Goal: Transaction & Acquisition: Purchase product/service

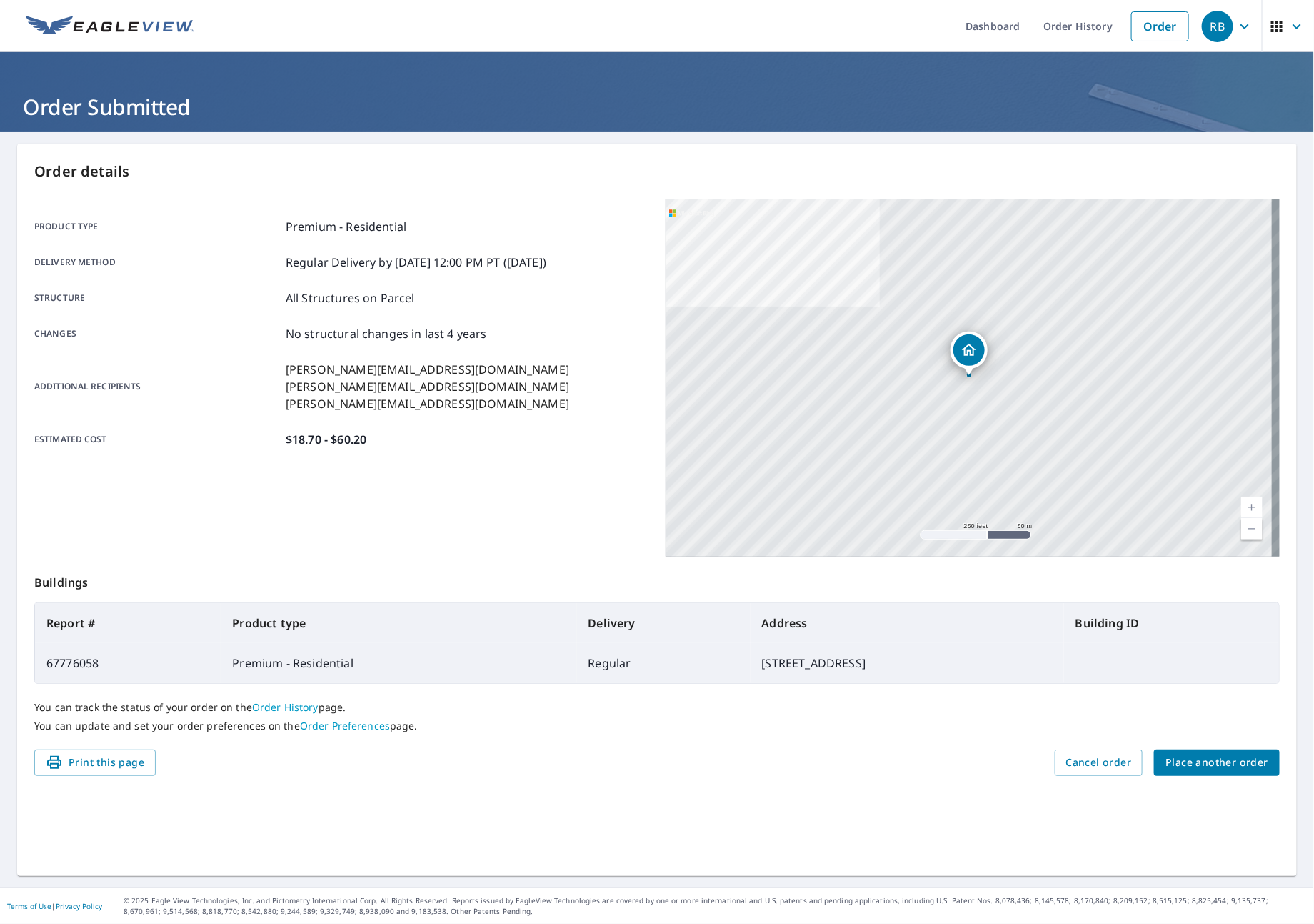
click at [1183, 768] on span "Place another order" at bounding box center [1217, 762] width 103 height 18
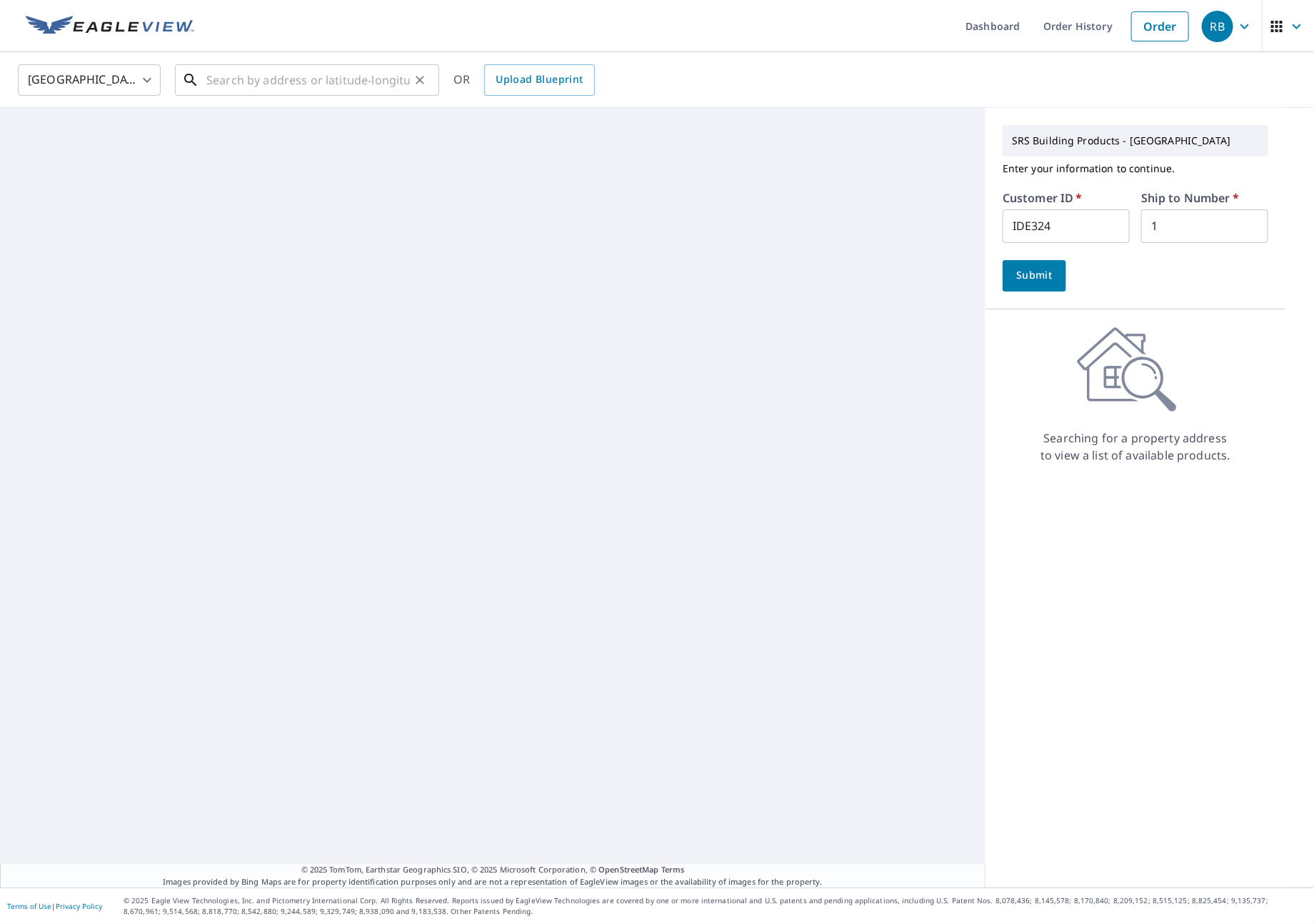
click at [383, 88] on input "text" at bounding box center [308, 80] width 204 height 40
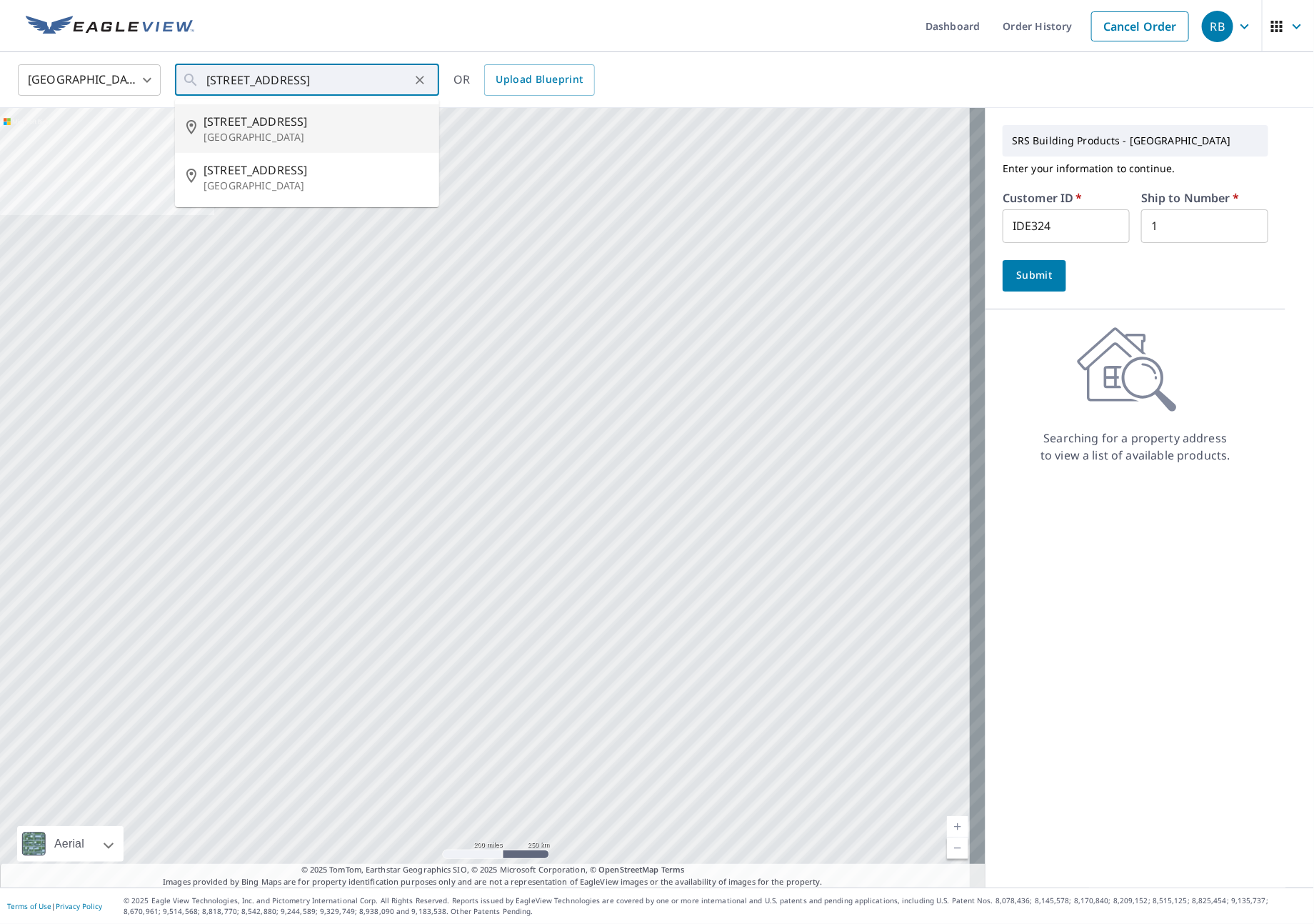
type input "[STREET_ADDRESS]"
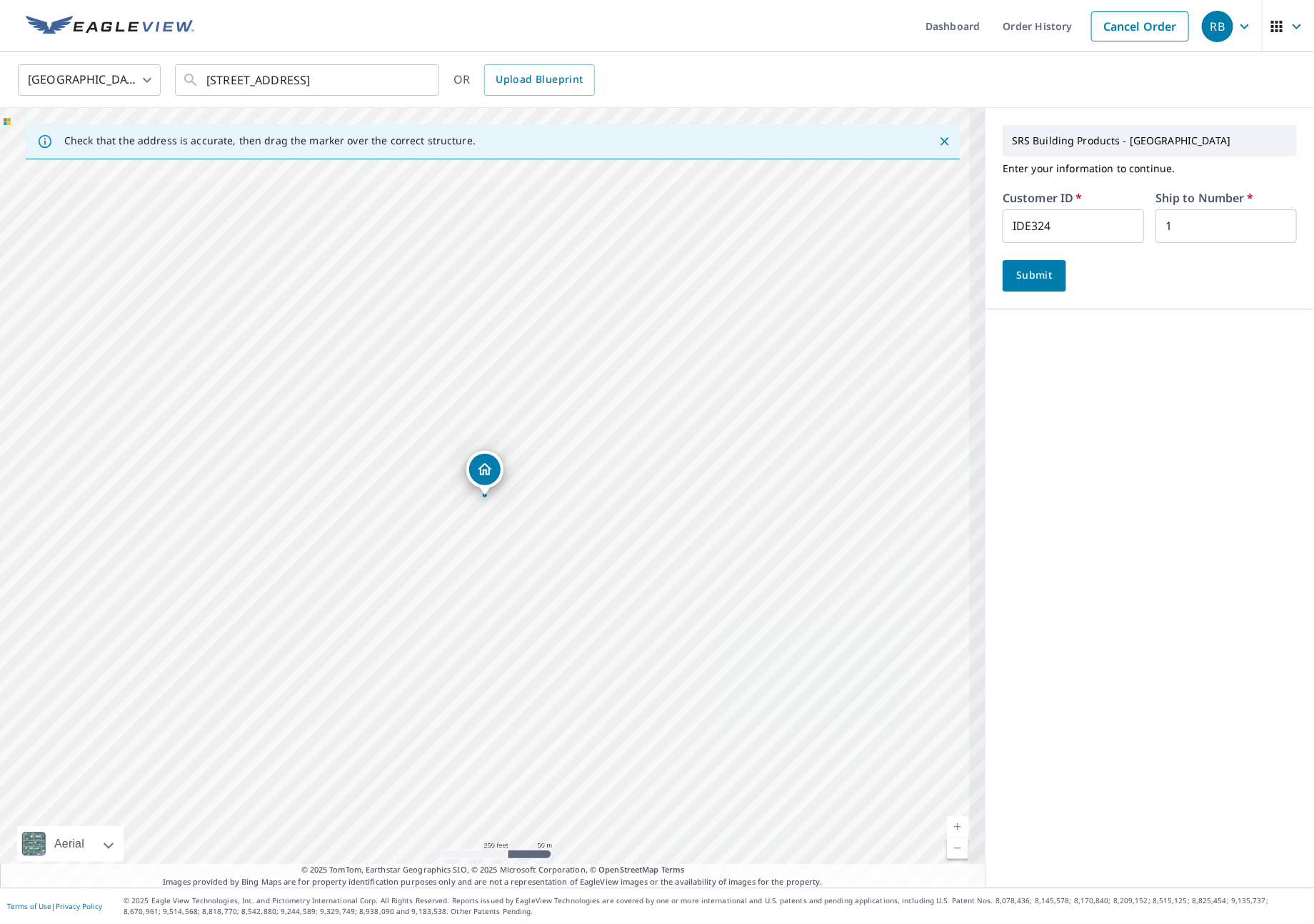
click at [1054, 224] on input "IDE324" at bounding box center [1073, 226] width 141 height 34
click at [1054, 225] on input "IDE324" at bounding box center [1073, 226] width 141 height 34
paste input "S005077"
type input "S005077"
click at [1039, 273] on span "Submit" at bounding box center [1034, 275] width 40 height 18
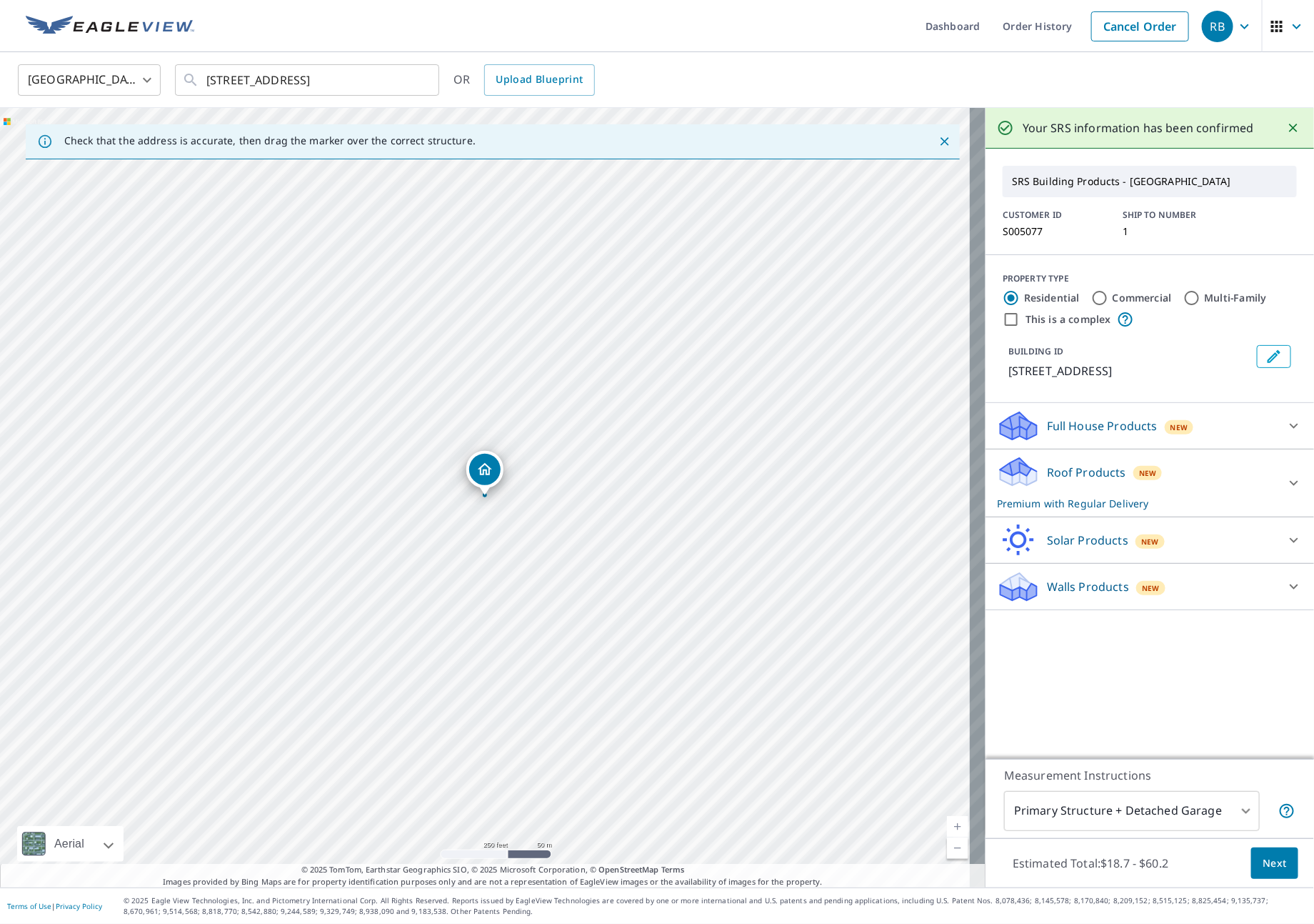
click at [1194, 480] on div "Roof Products New Premium with Regular Delivery" at bounding box center [1137, 483] width 280 height 56
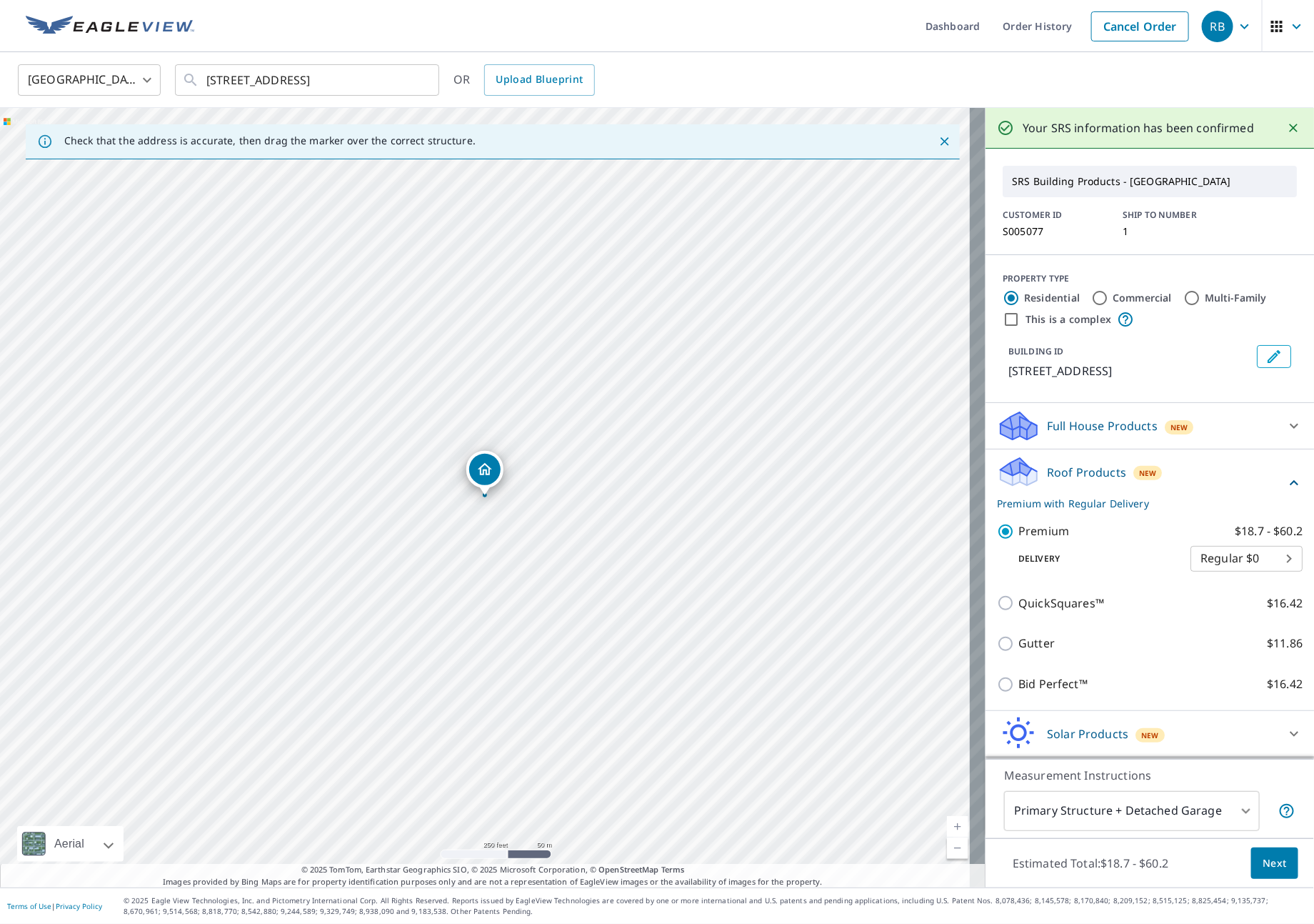
click at [1205, 823] on body "RB RB Dashboard Order History Cancel Order RB [GEOGRAPHIC_DATA] [GEOGRAPHIC_DAT…" at bounding box center [657, 462] width 1314 height 924
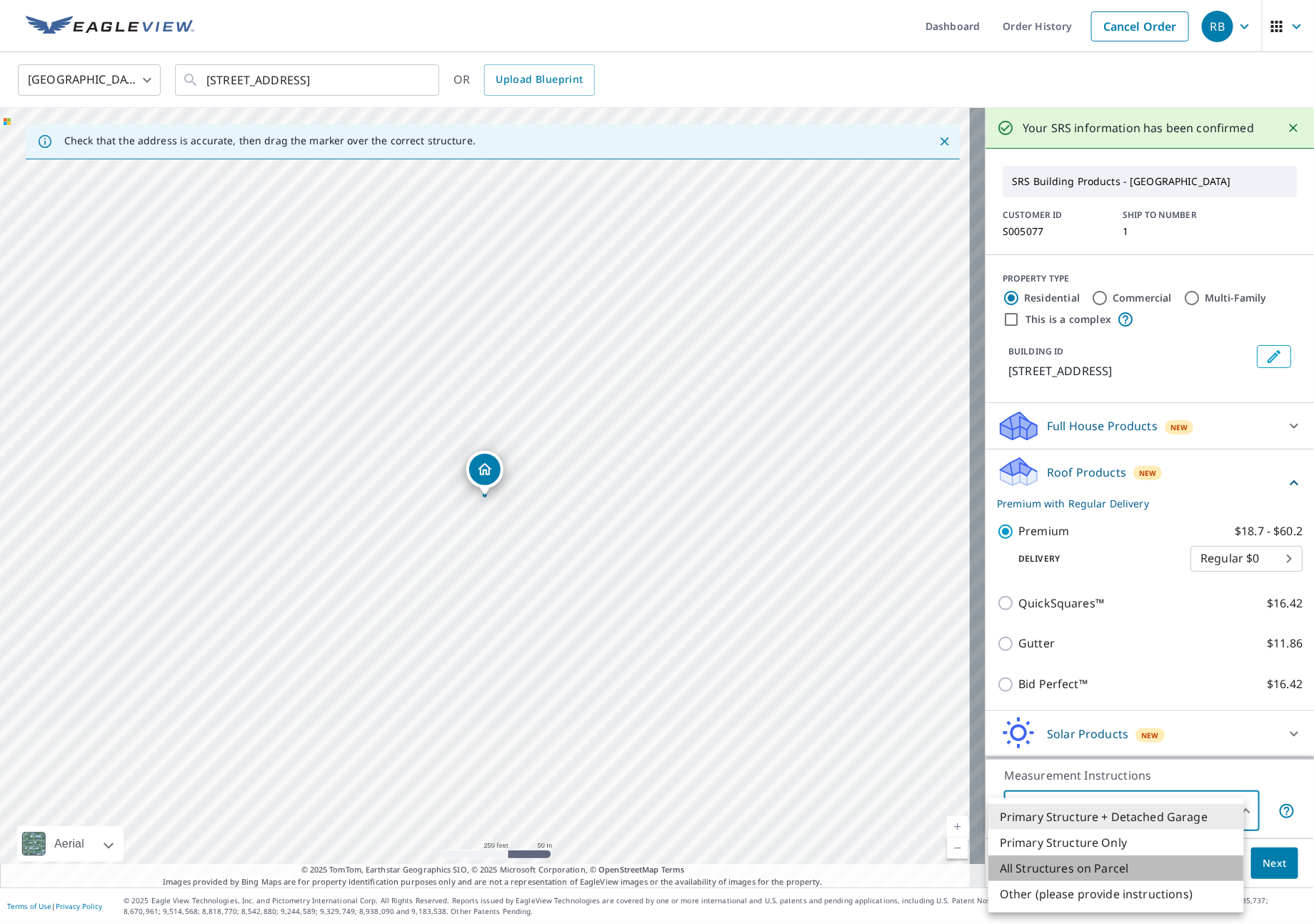
click at [1108, 867] on li "All Structures on Parcel" at bounding box center [1116, 868] width 256 height 26
type input "3"
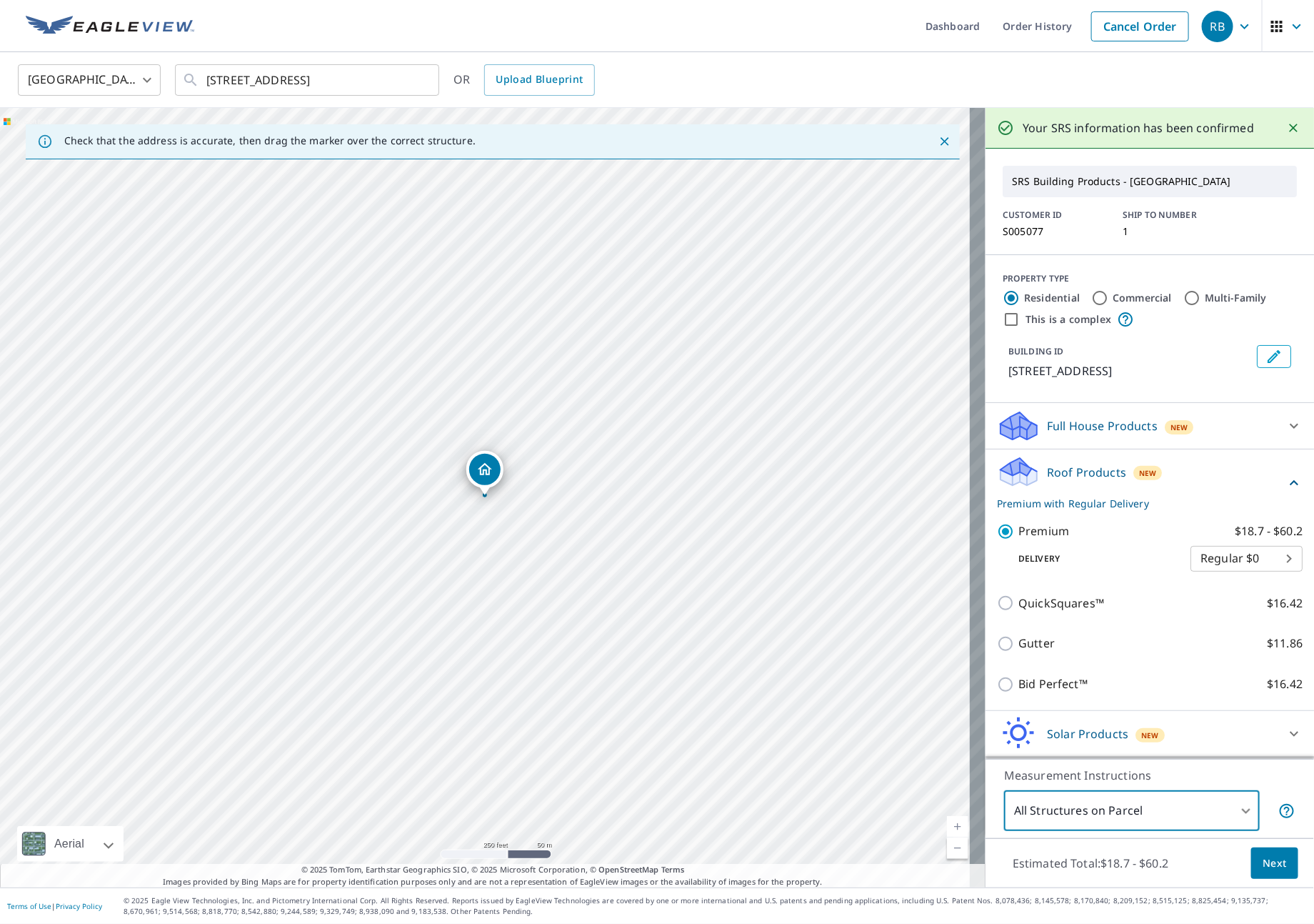
click at [1263, 867] on span "Next" at bounding box center [1275, 863] width 24 height 18
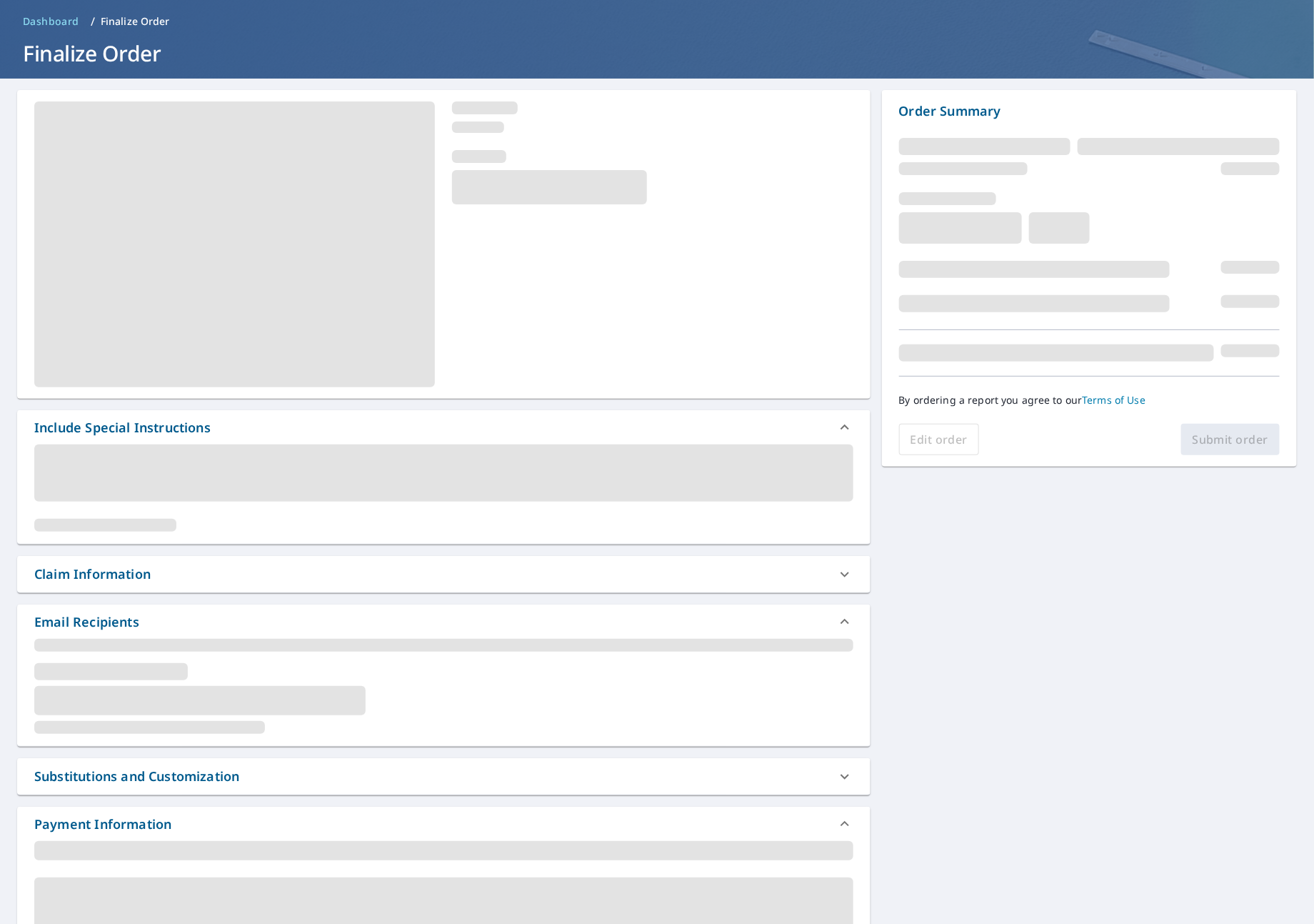
scroll to position [107, 0]
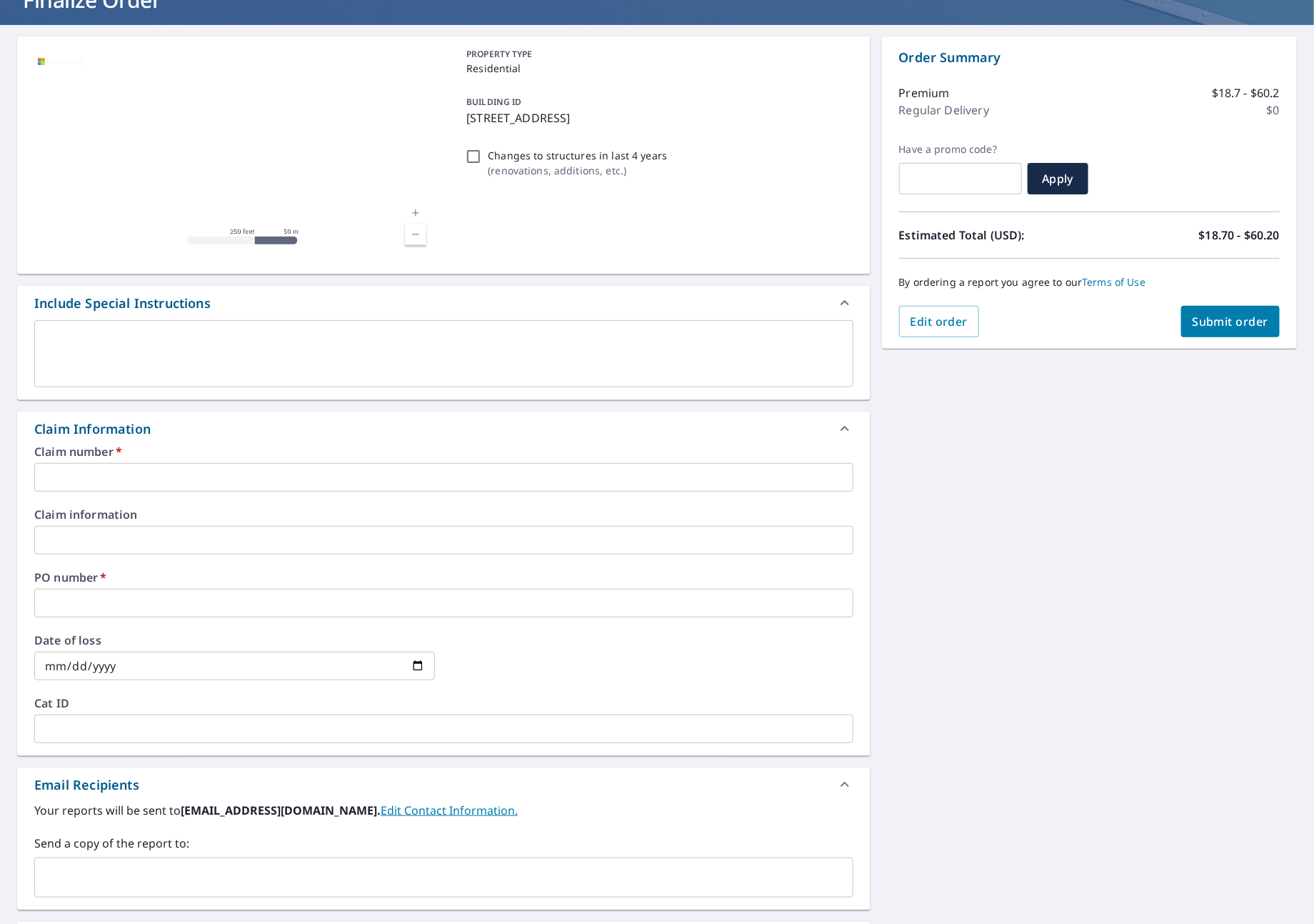
click at [78, 470] on input "text" at bounding box center [444, 477] width 819 height 28
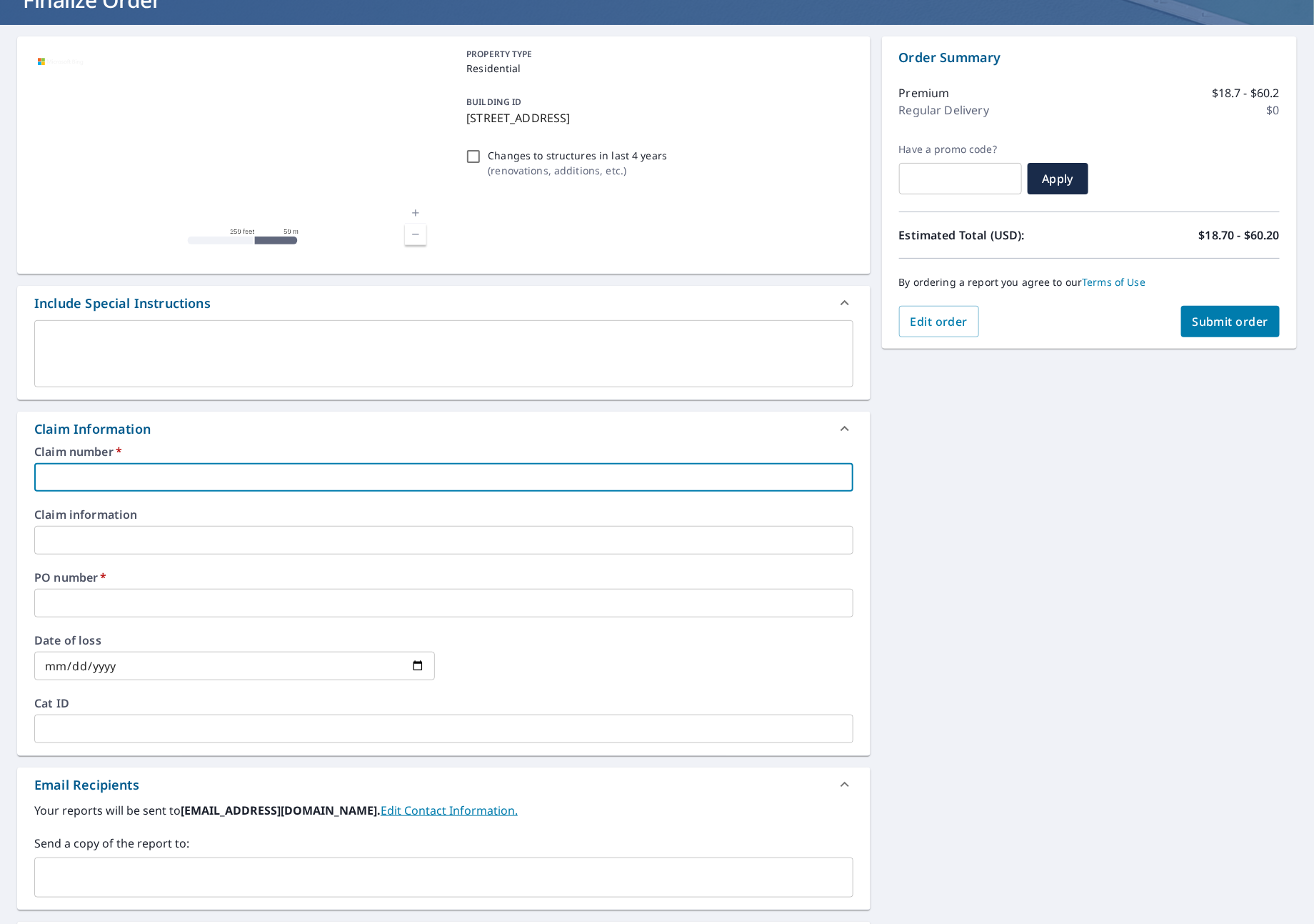
type input "T"
checkbox input "true"
type input "TA"
checkbox input "true"
type input "TAU"
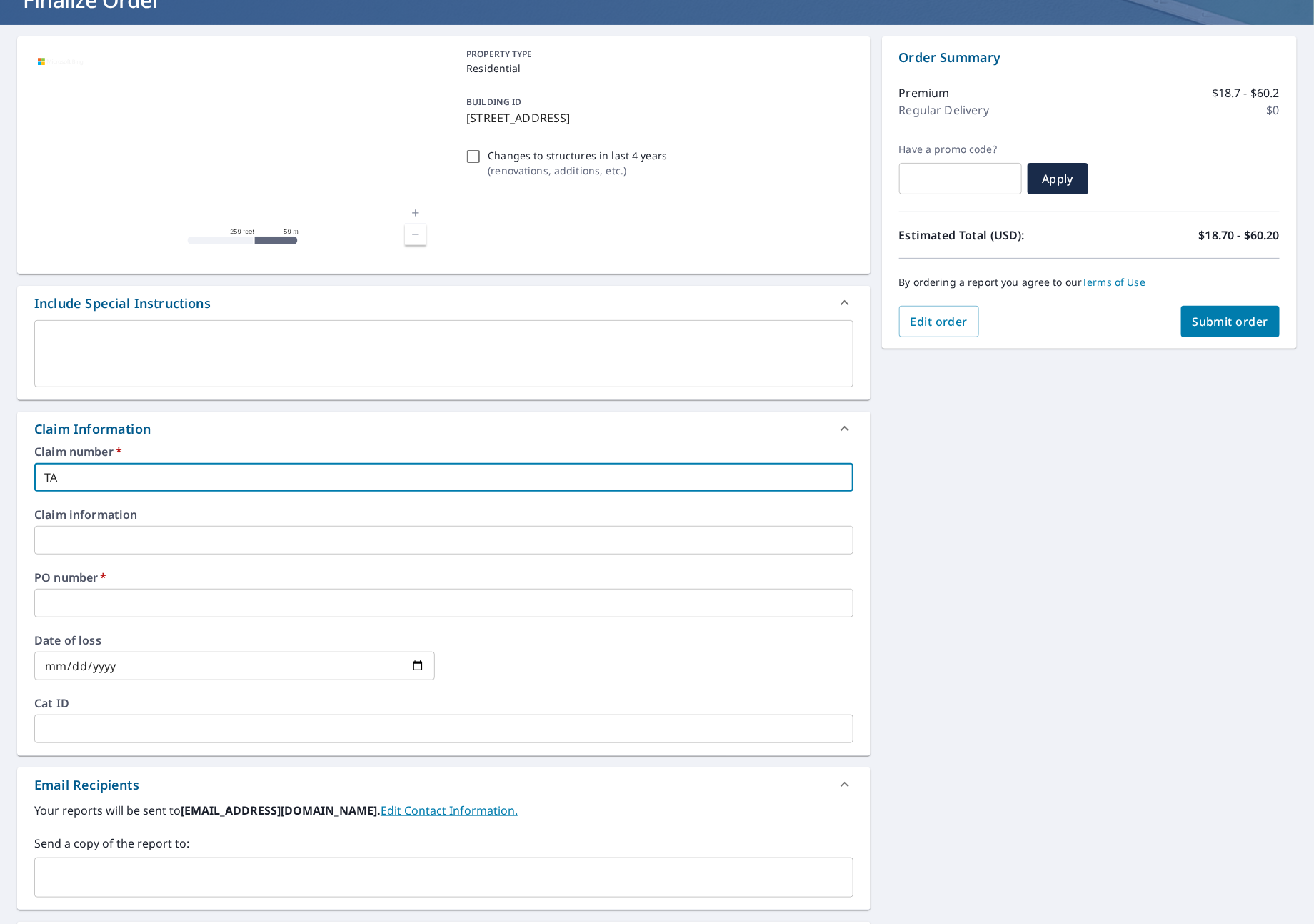
checkbox input "true"
type input "TAUR"
checkbox input "true"
type input "TAURU"
checkbox input "true"
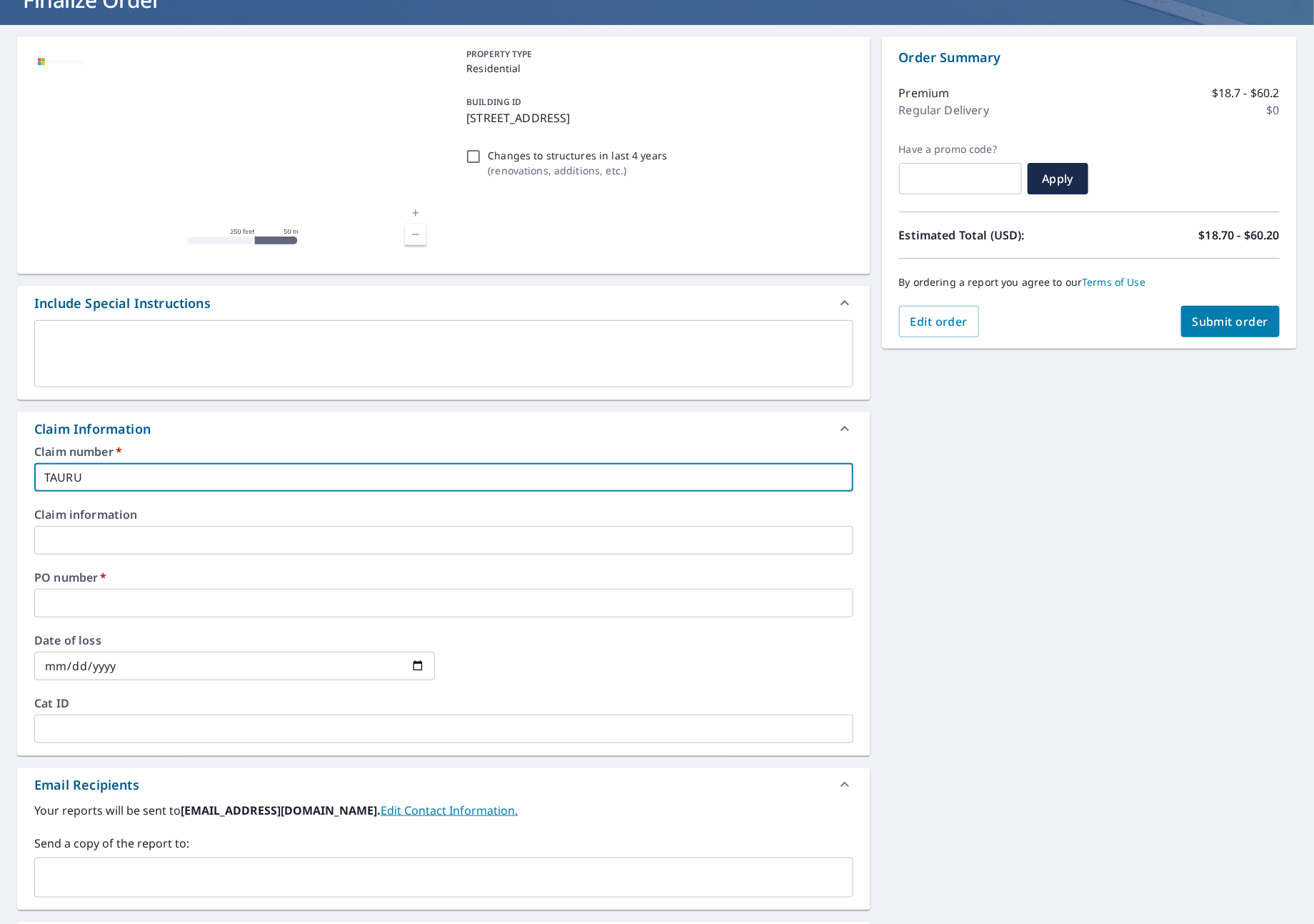
type input "TAURUS"
checkbox input "true"
type input "TAURUS"
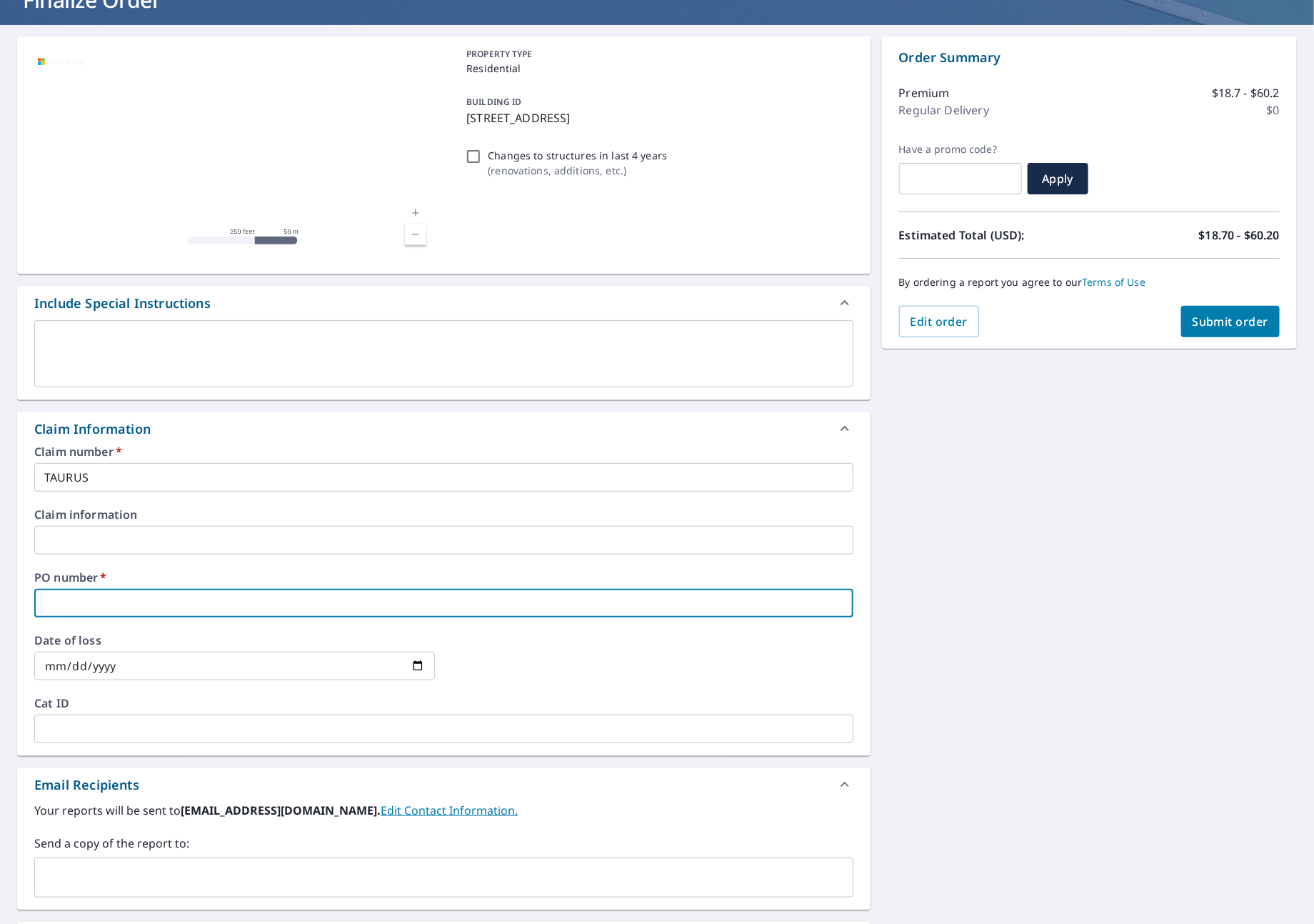
type input "T"
checkbox input "true"
type input "TA"
checkbox input "true"
type input "TAU"
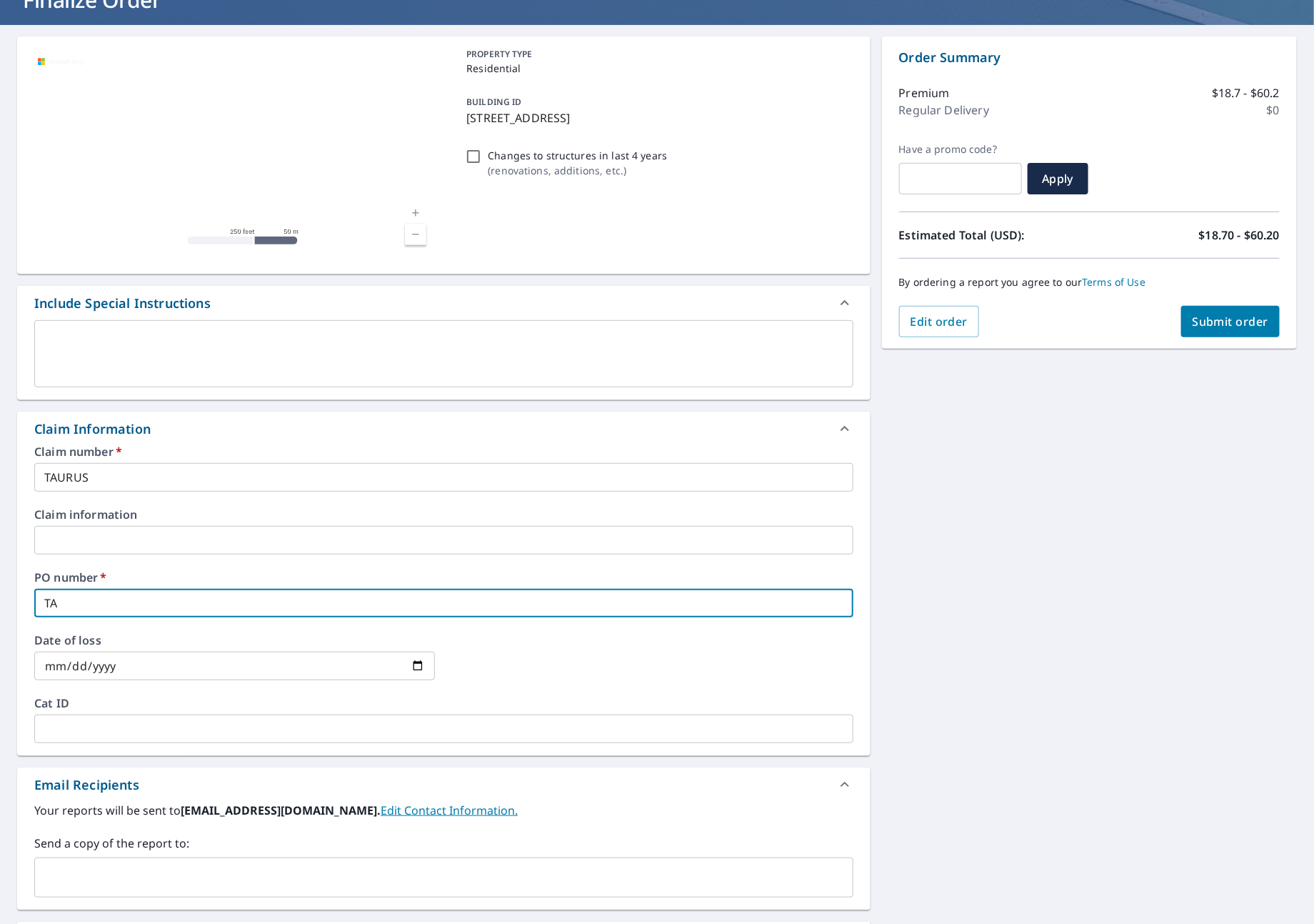
checkbox input "true"
type input "TAUR"
checkbox input "true"
type input "TAURU"
checkbox input "true"
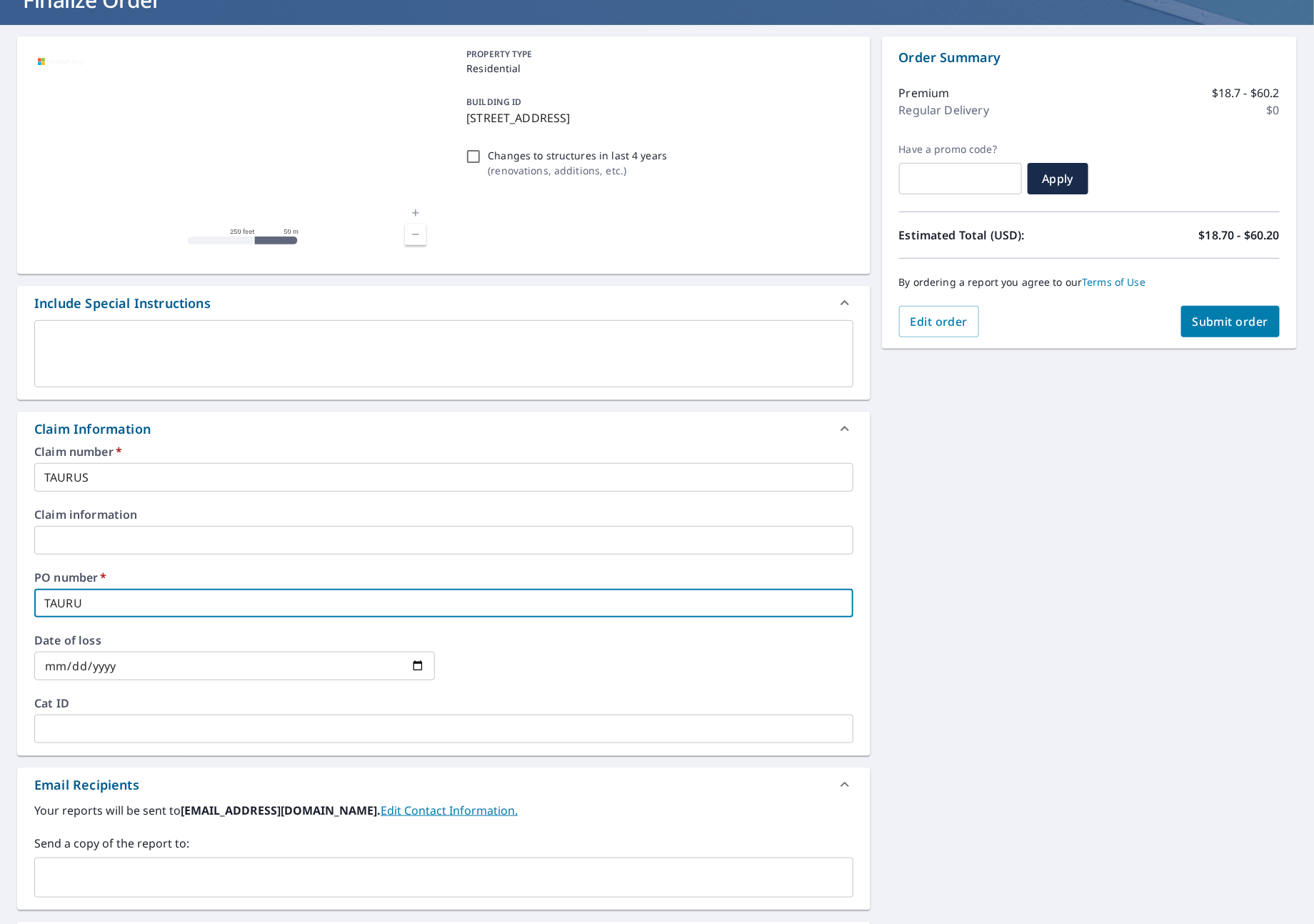
type input "TAURUS"
checkbox input "true"
type input "TAURUS"
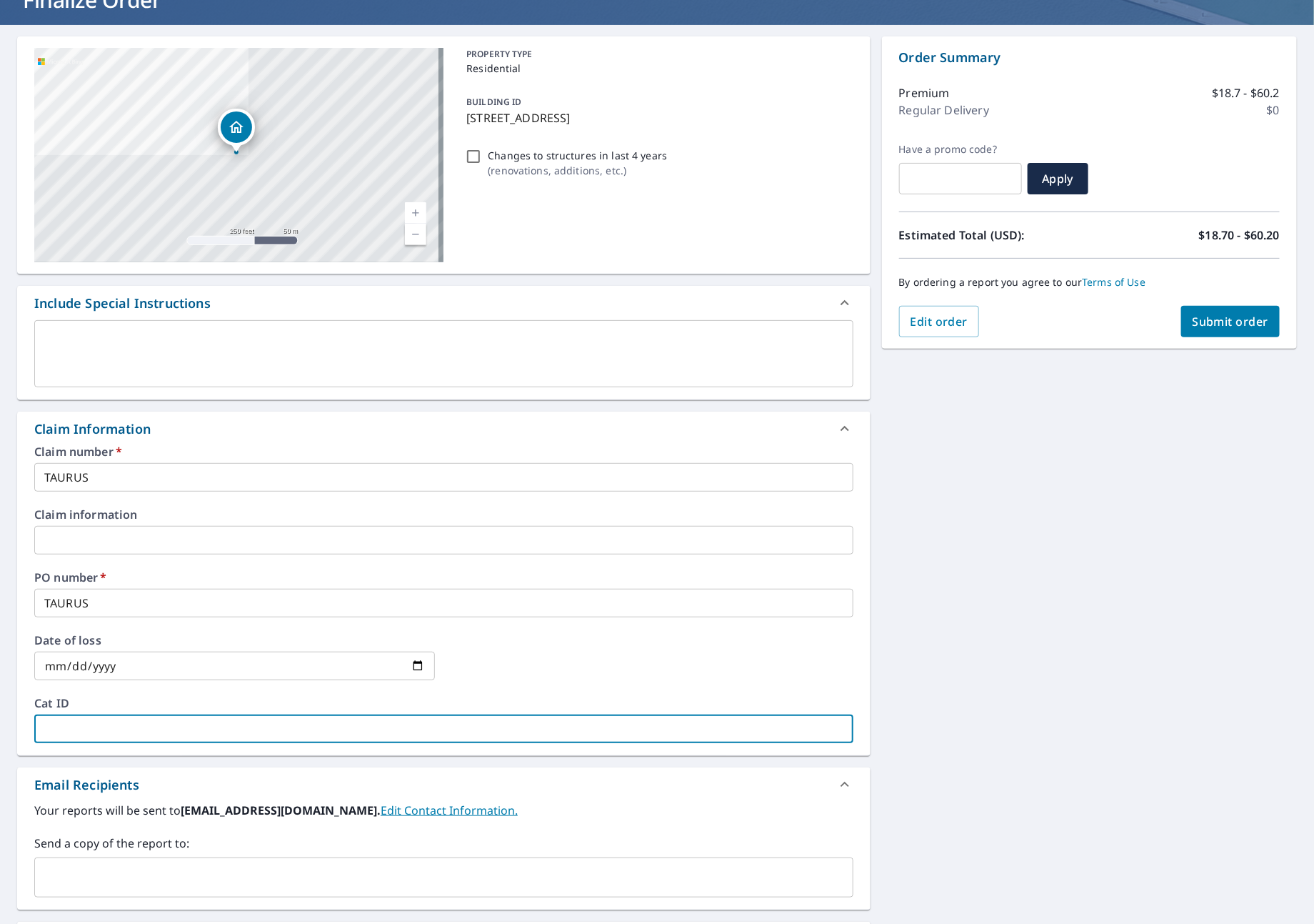
type input "T"
checkbox input "true"
type input "TA"
checkbox input "true"
type input "TAU"
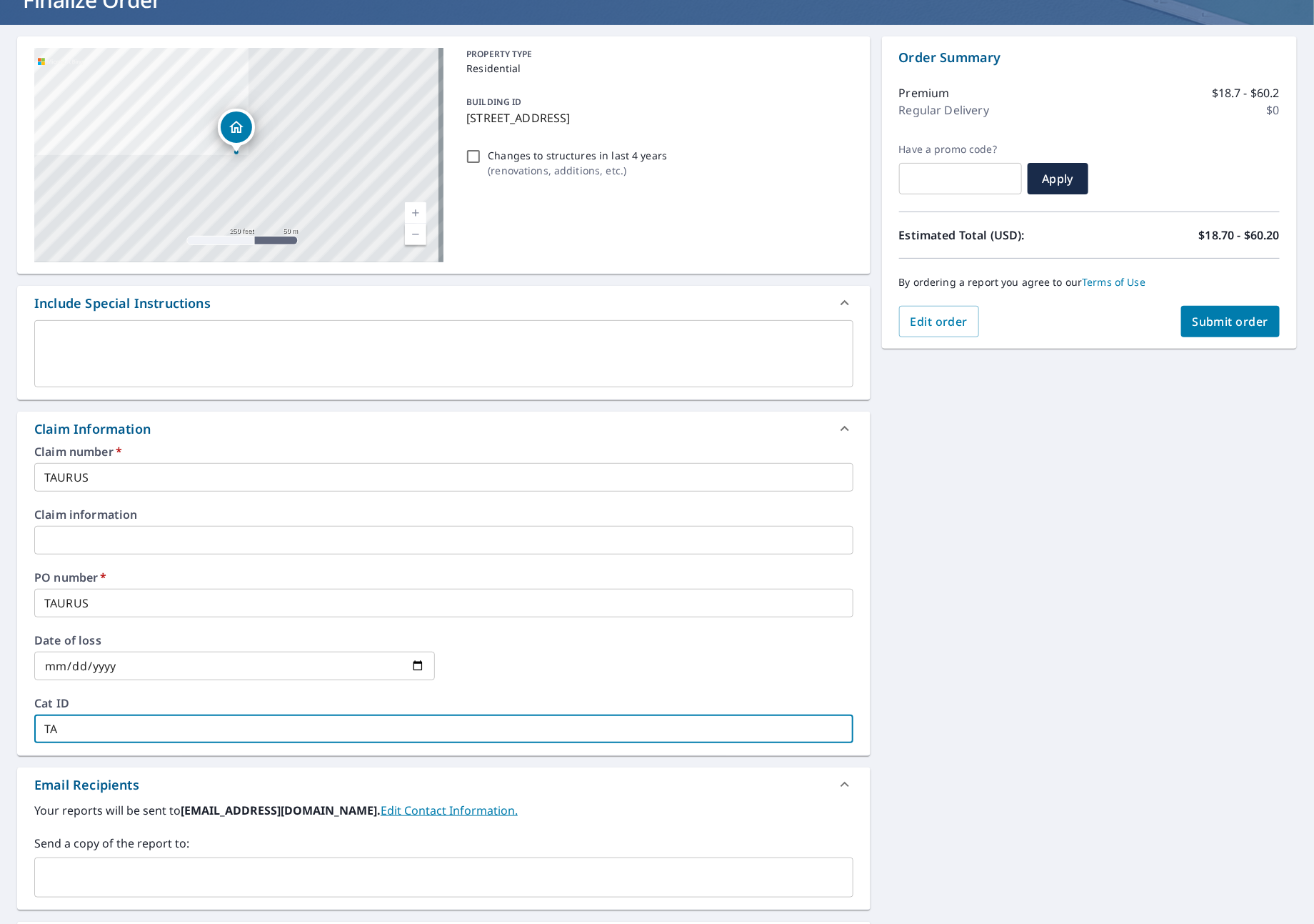
checkbox input "true"
type input "TAUR"
checkbox input "true"
type input "TAURU"
checkbox input "true"
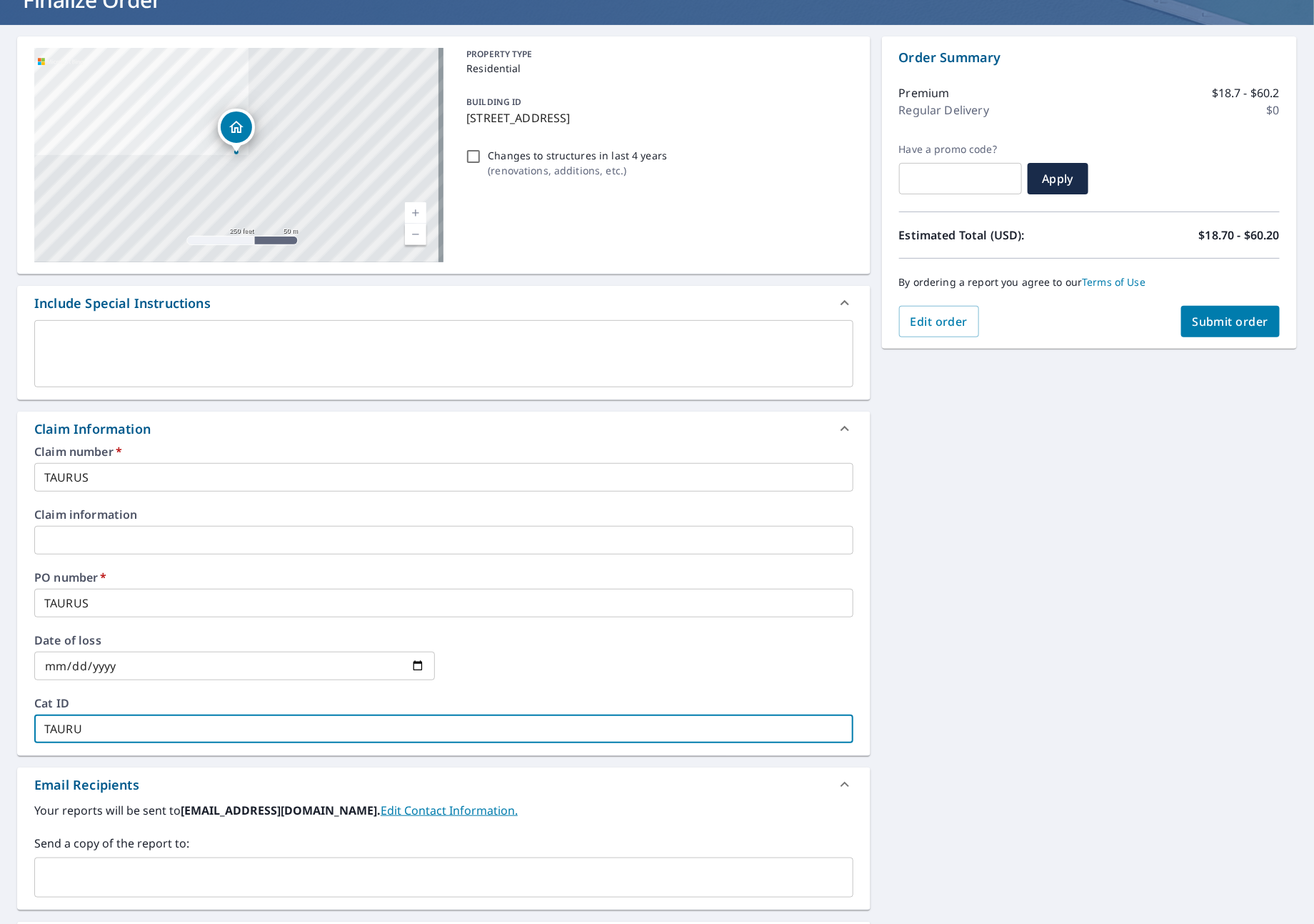
type input "TAURUS"
checkbox input "true"
type input "TAURUS"
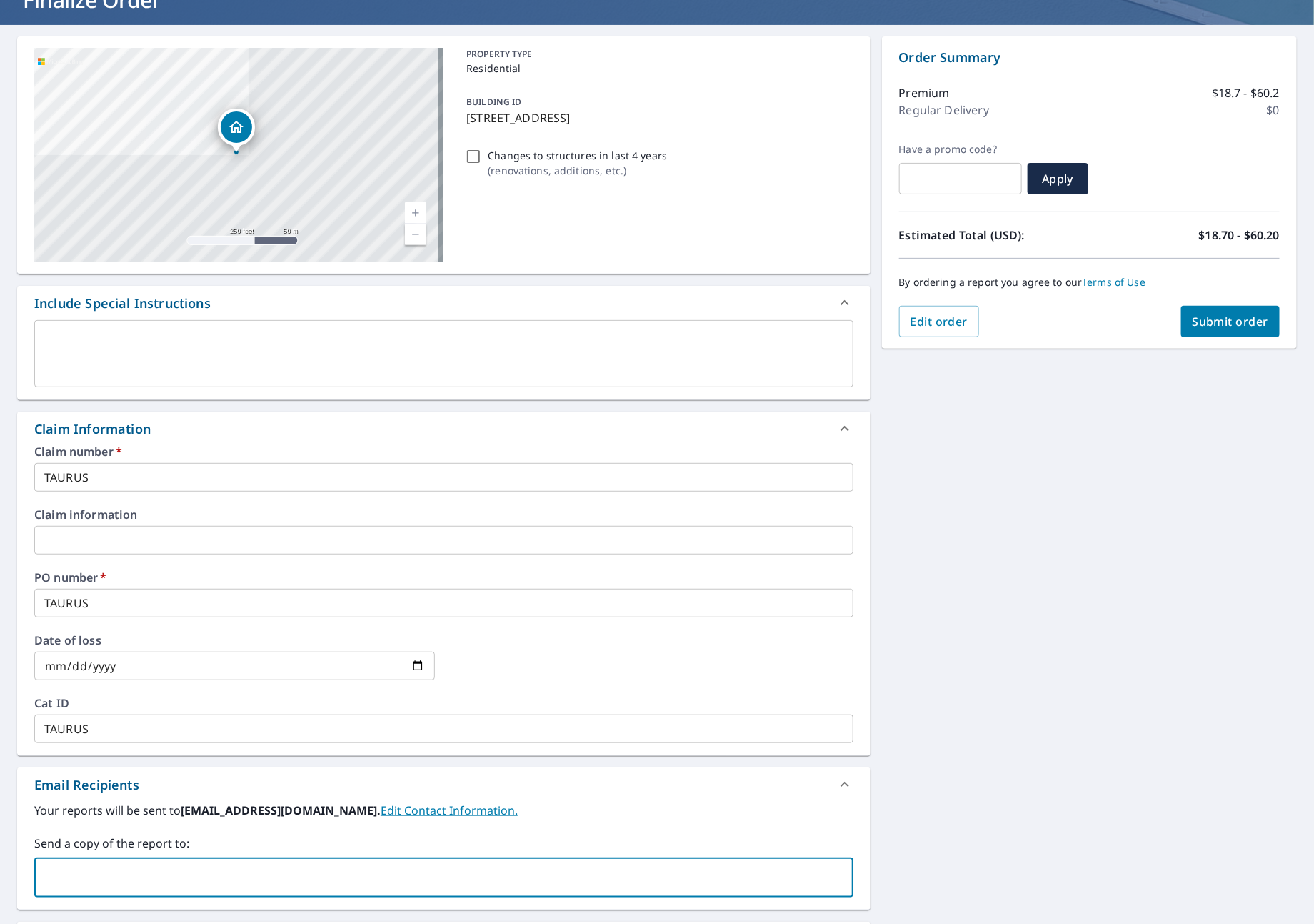
scroll to position [142, 0]
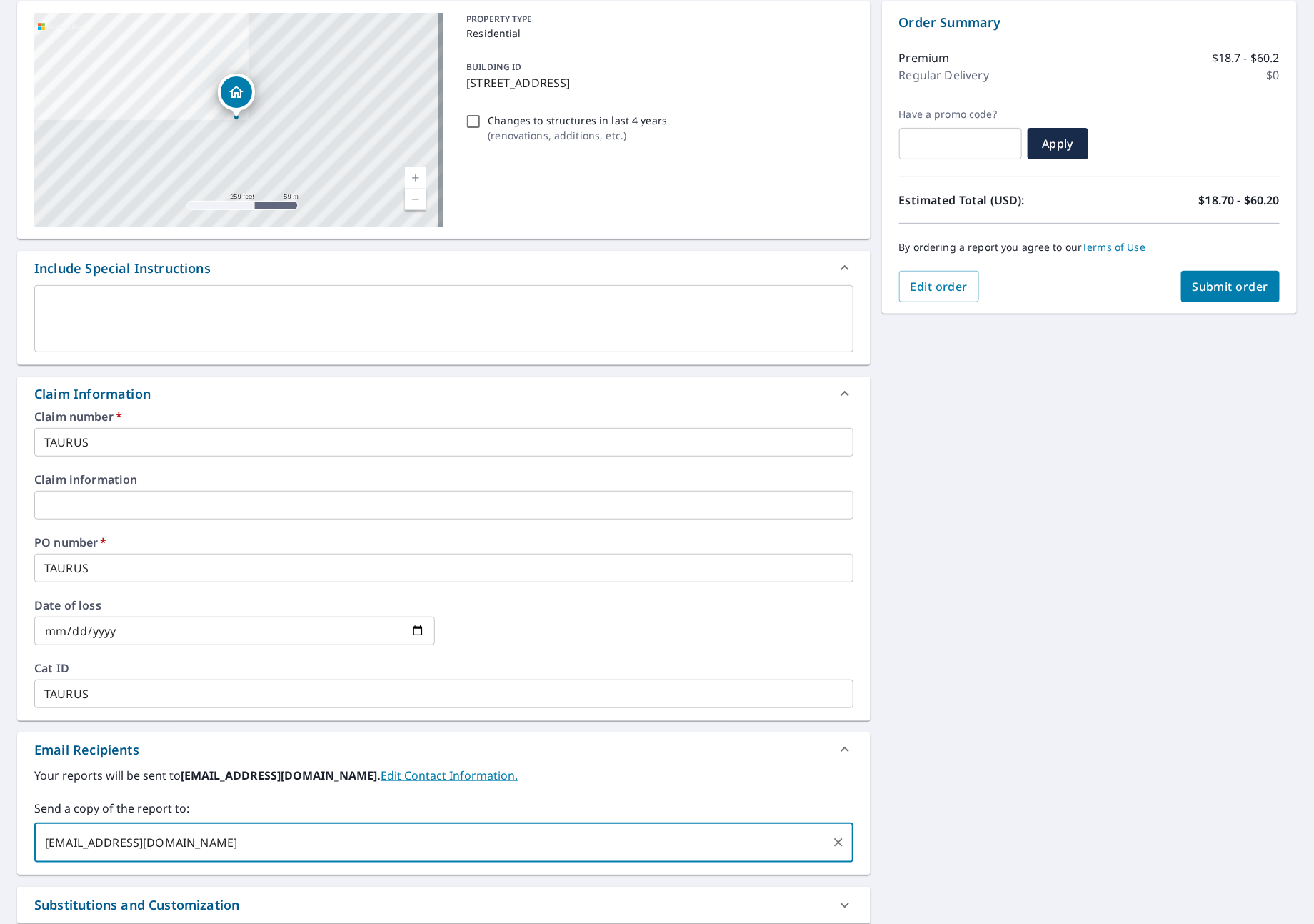
type input "[EMAIL_ADDRESS][DOMAIN_NAME]"
checkbox input "true"
type input "[PERSON_NAME][EMAIL_ADDRESS][DOMAIN_NAME]"
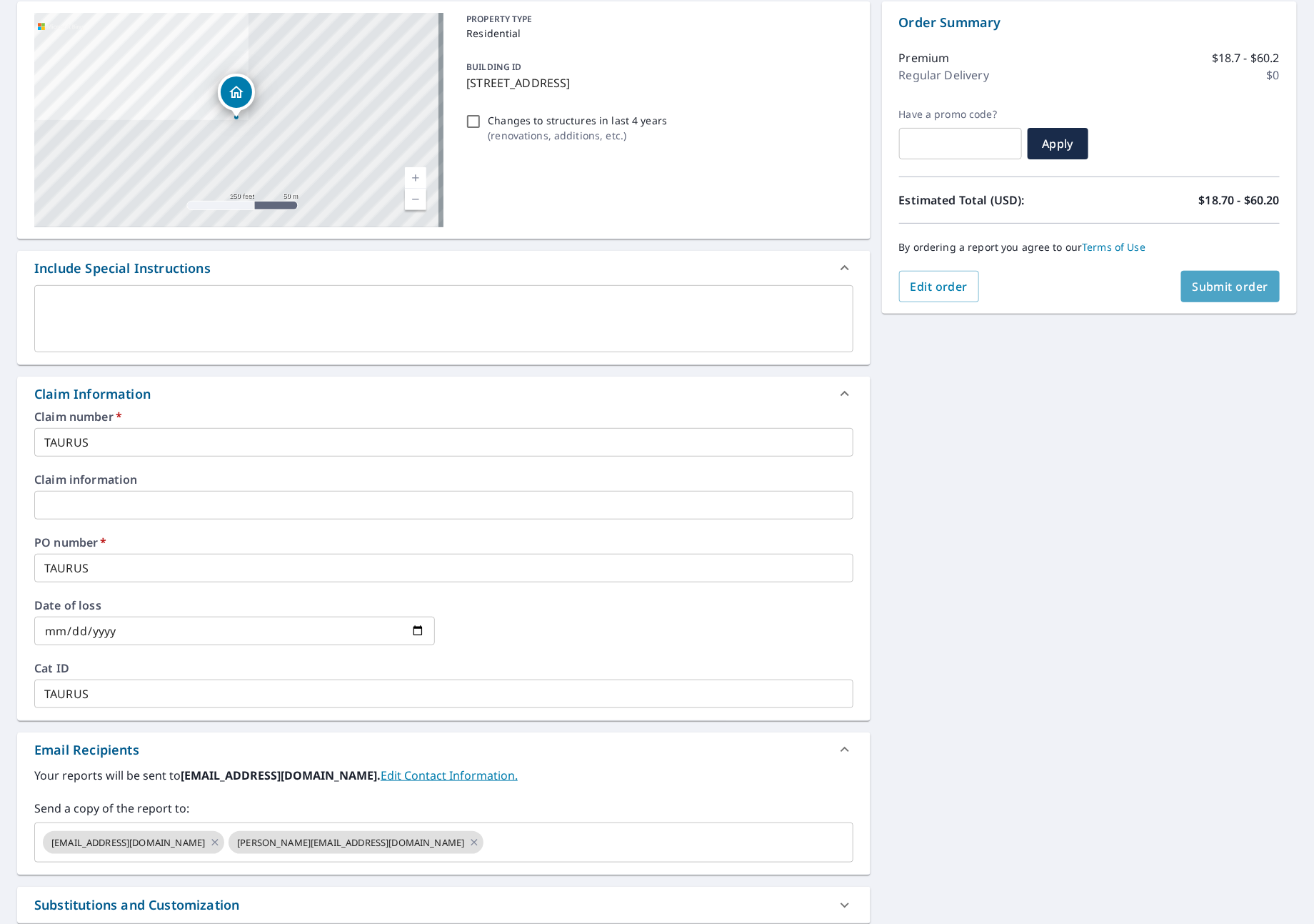
click at [1202, 290] on span "Submit order" at bounding box center [1231, 286] width 76 height 16
checkbox input "true"
